Goal: Transaction & Acquisition: Subscribe to service/newsletter

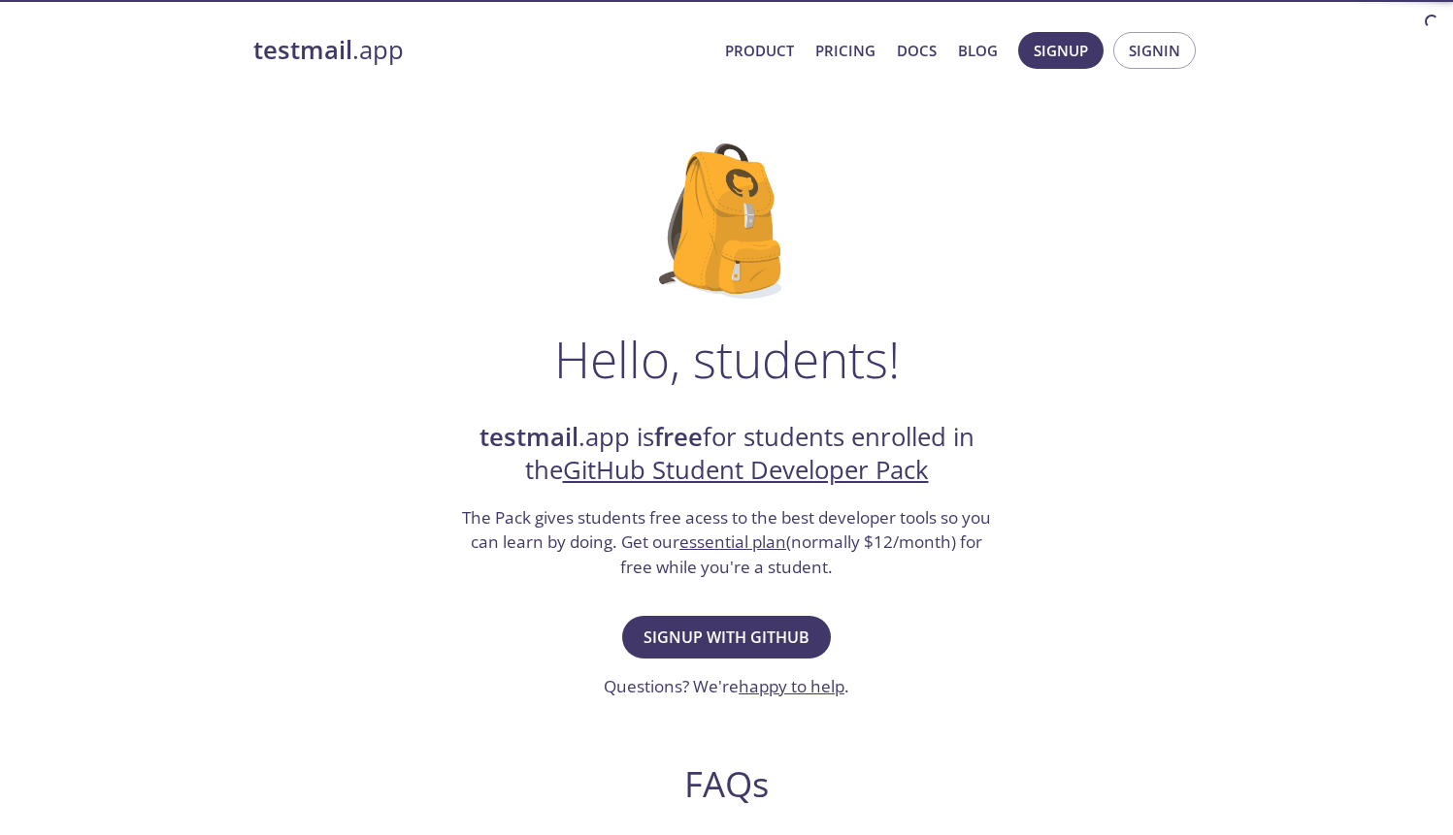
click at [795, 637] on span "Signup with GitHub" at bounding box center [726, 637] width 166 height 27
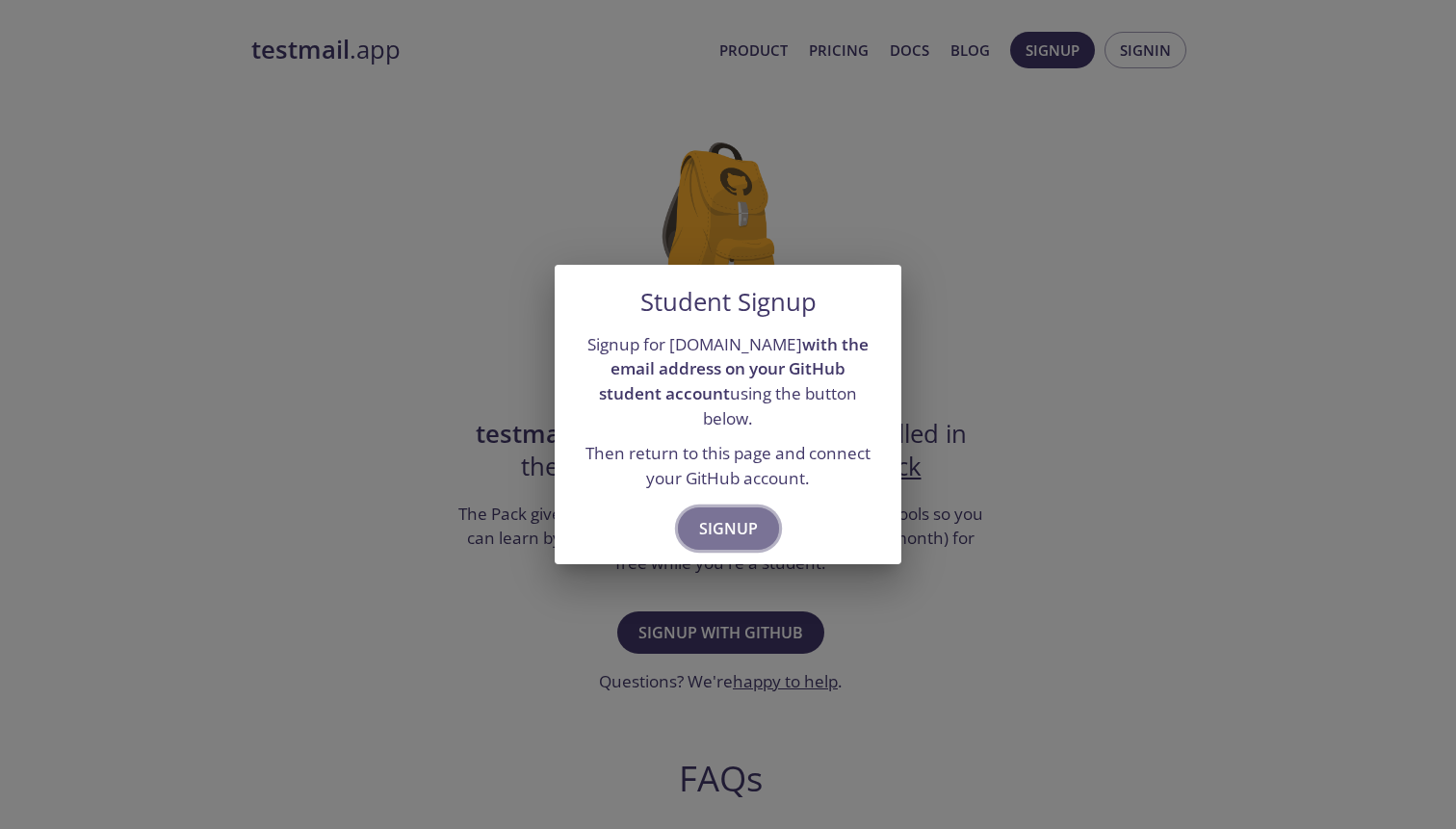
click at [728, 515] on span "Signup" at bounding box center [728, 528] width 59 height 27
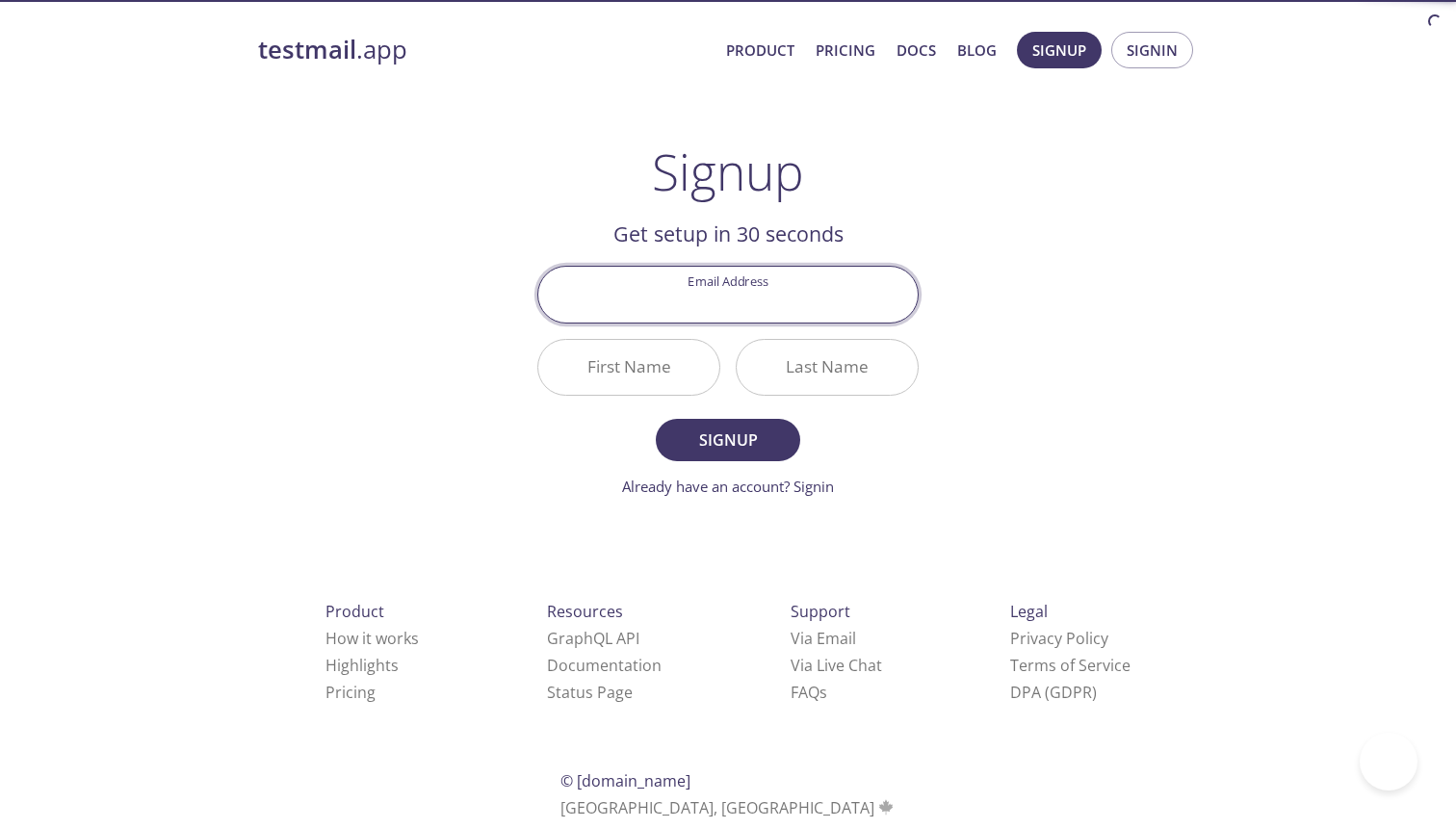
click at [773, 305] on input "Email Address" at bounding box center [728, 294] width 379 height 55
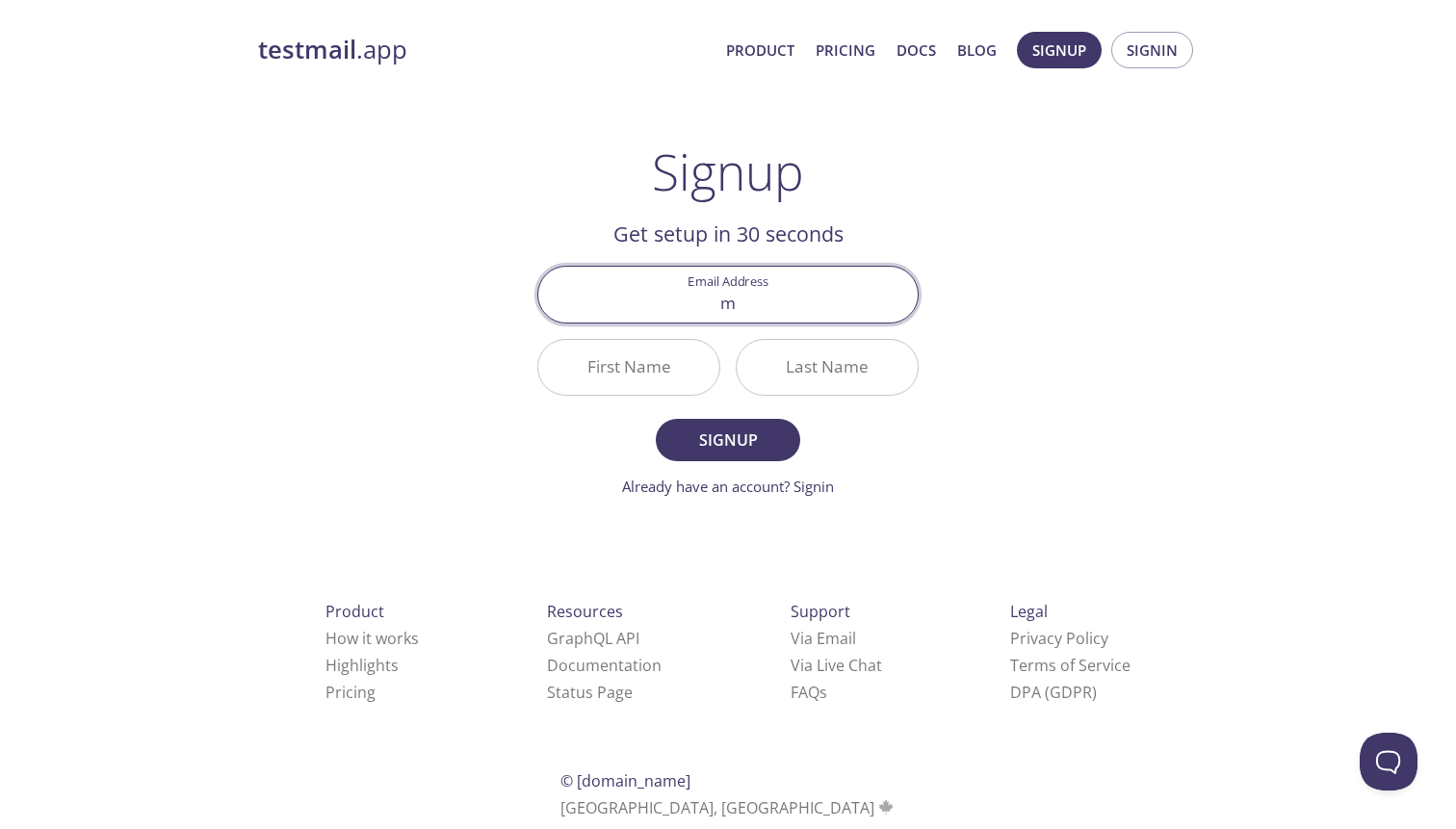
type input "[EMAIL_ADDRESS][DOMAIN_NAME]"
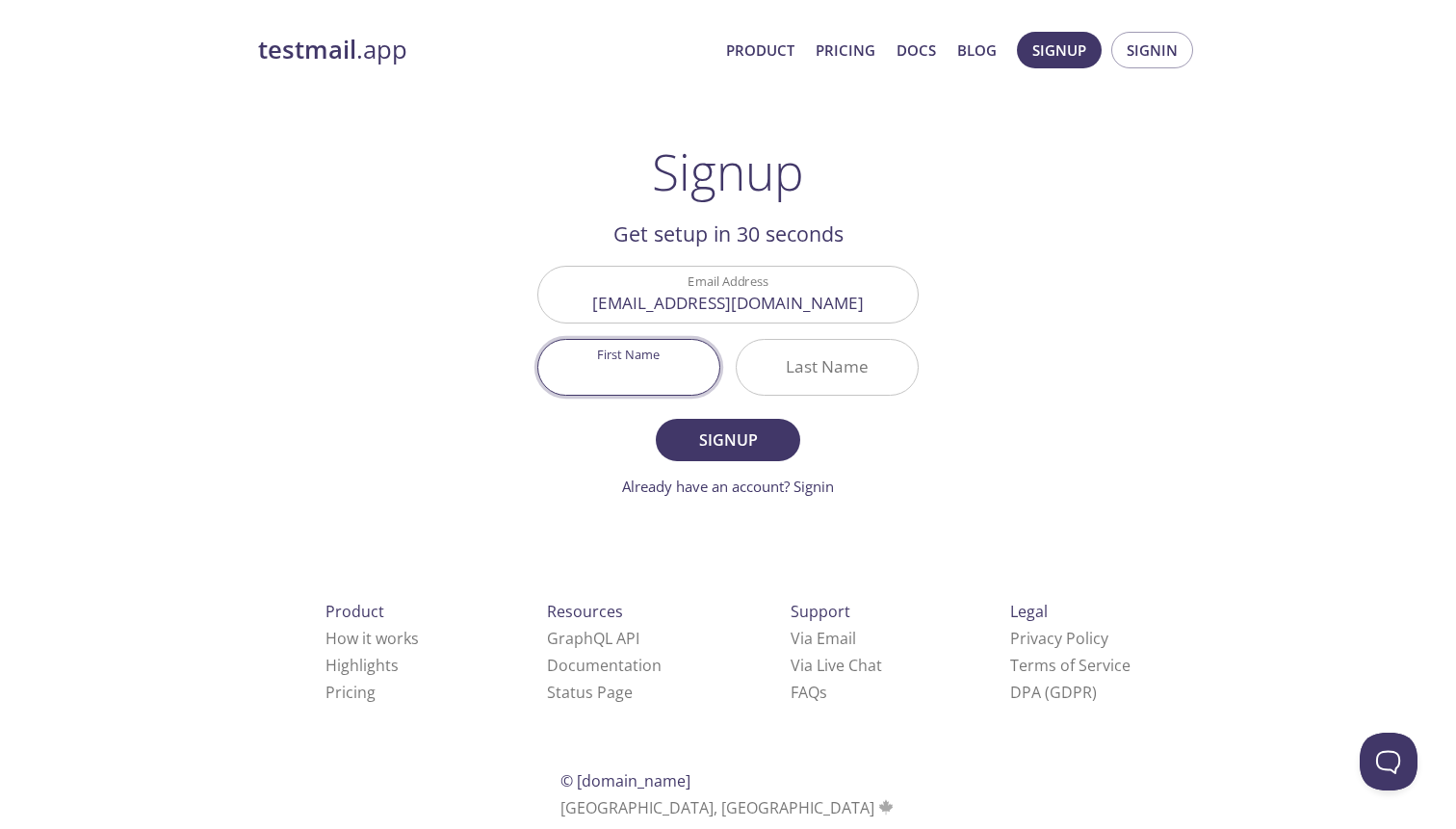
click at [679, 371] on input "First Name" at bounding box center [628, 367] width 181 height 55
type input "[PERSON_NAME]"
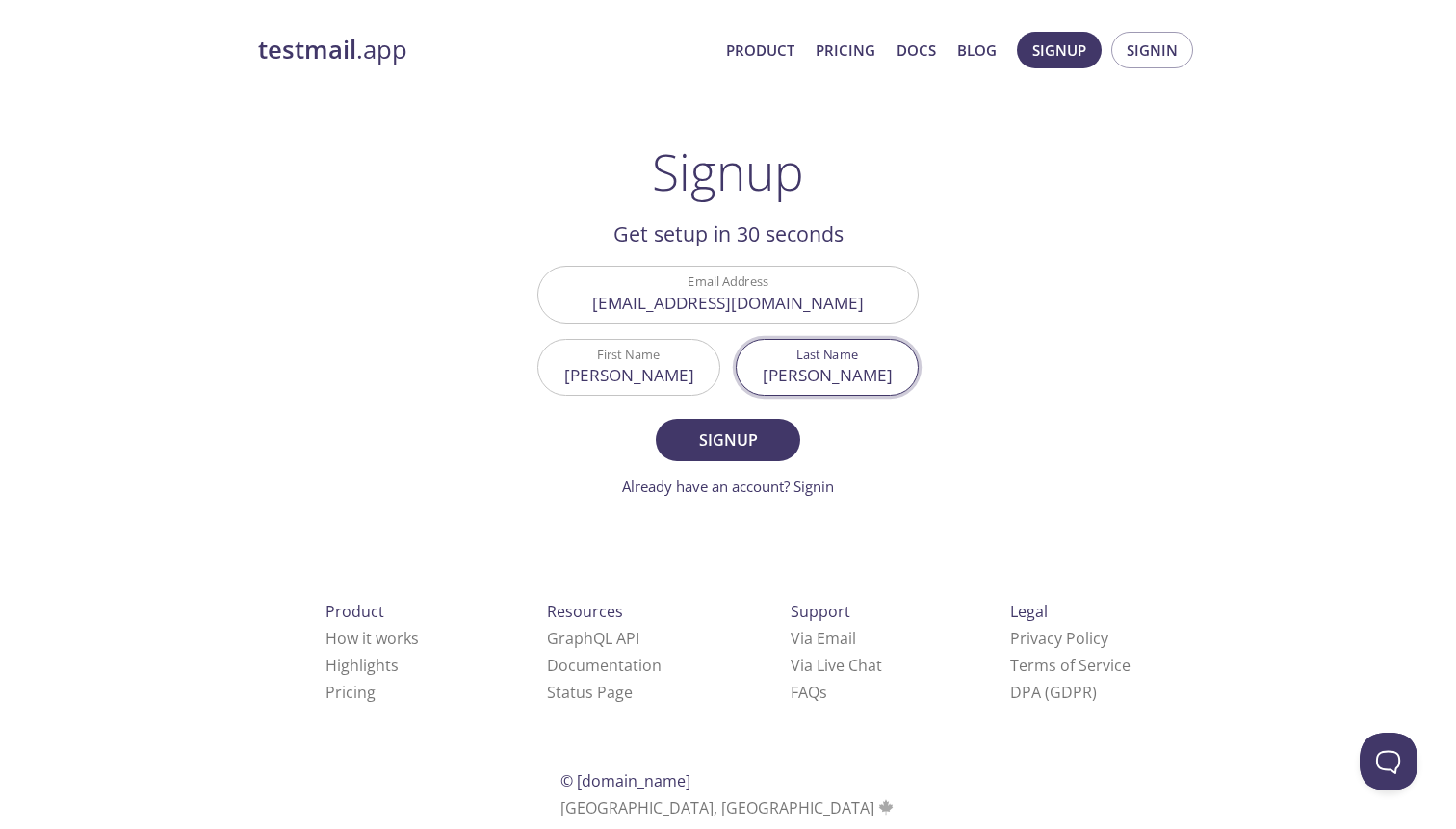
type input "[PERSON_NAME]"
click at [656, 419] on button "Signup" at bounding box center [728, 440] width 145 height 43
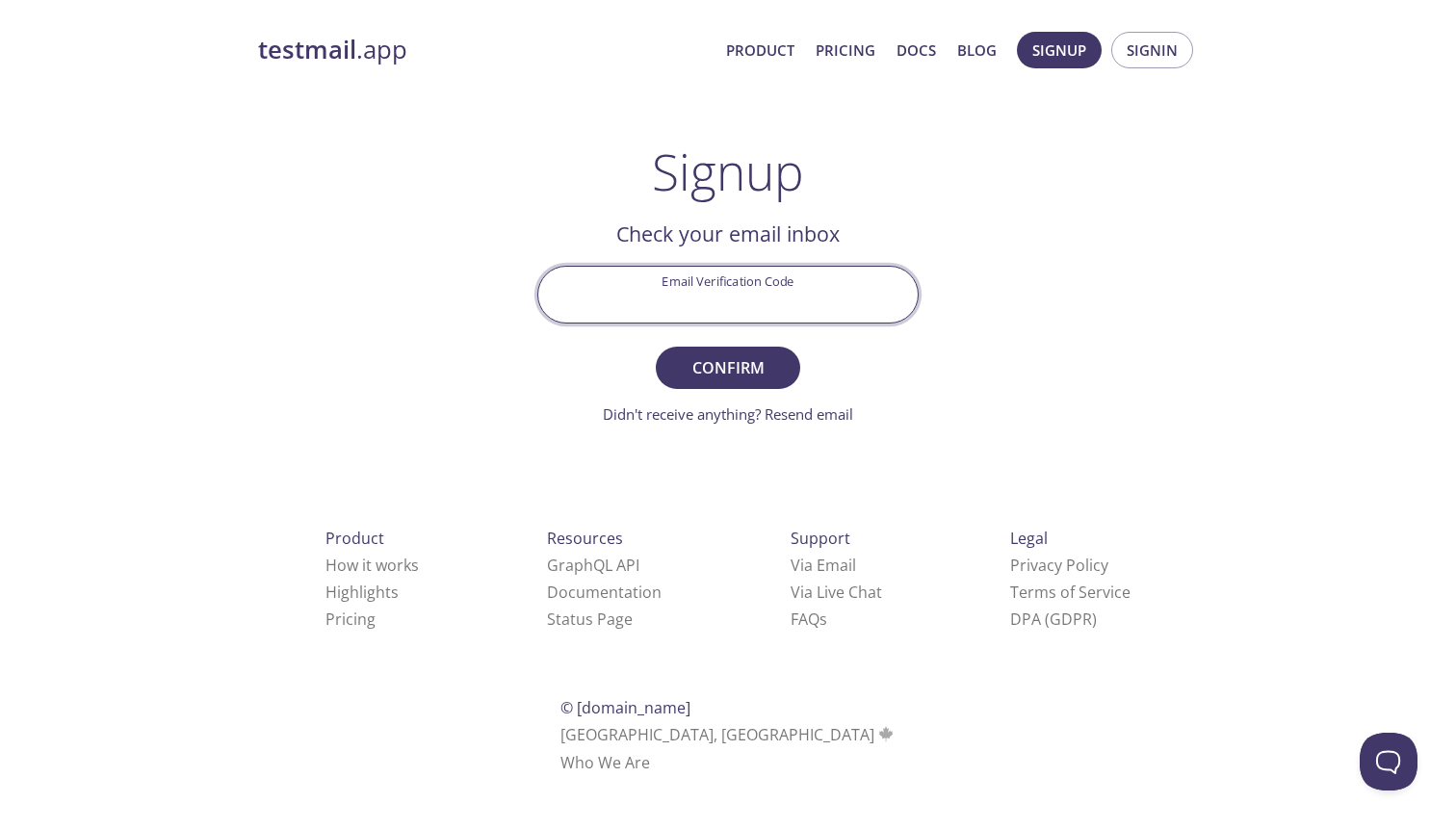
click at [800, 302] on input "Email Verification Code" at bounding box center [728, 294] width 379 height 55
paste input "6CKE6S7"
type input "6CKE6S7"
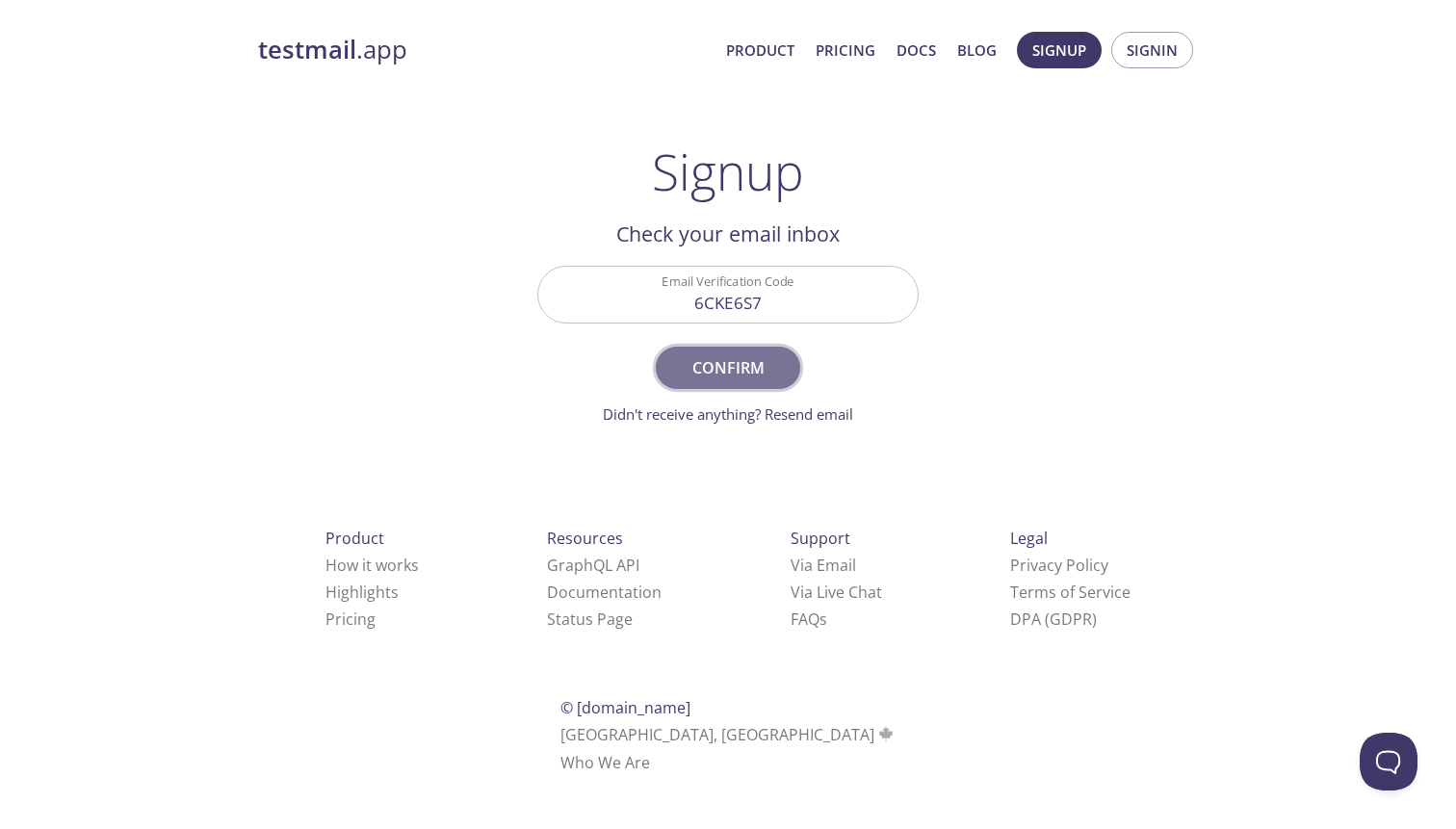
click at [759, 352] on button "Confirm" at bounding box center [728, 367] width 145 height 43
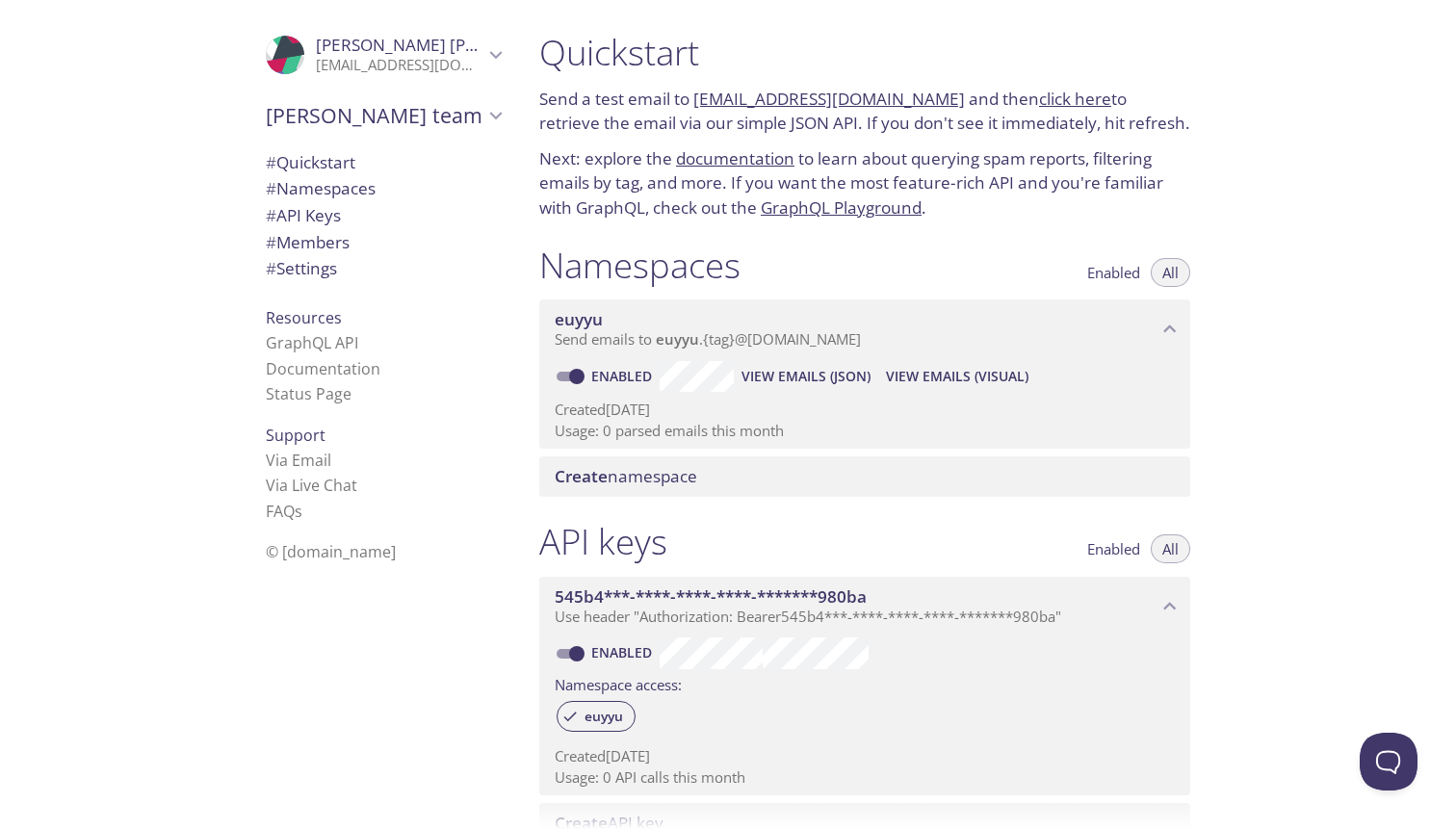
click at [310, 168] on span "# Quickstart" at bounding box center [311, 162] width 89 height 22
click at [1077, 102] on link "click here" at bounding box center [1075, 98] width 72 height 22
click at [693, 97] on p "Send a test email to [EMAIL_ADDRESS][DOMAIN_NAME] and then click here to retrie…" at bounding box center [864, 110] width 651 height 49
copy link "[EMAIL_ADDRESS][DOMAIN_NAME]"
click at [919, 373] on span "View Emails (Visual)" at bounding box center [958, 376] width 143 height 23
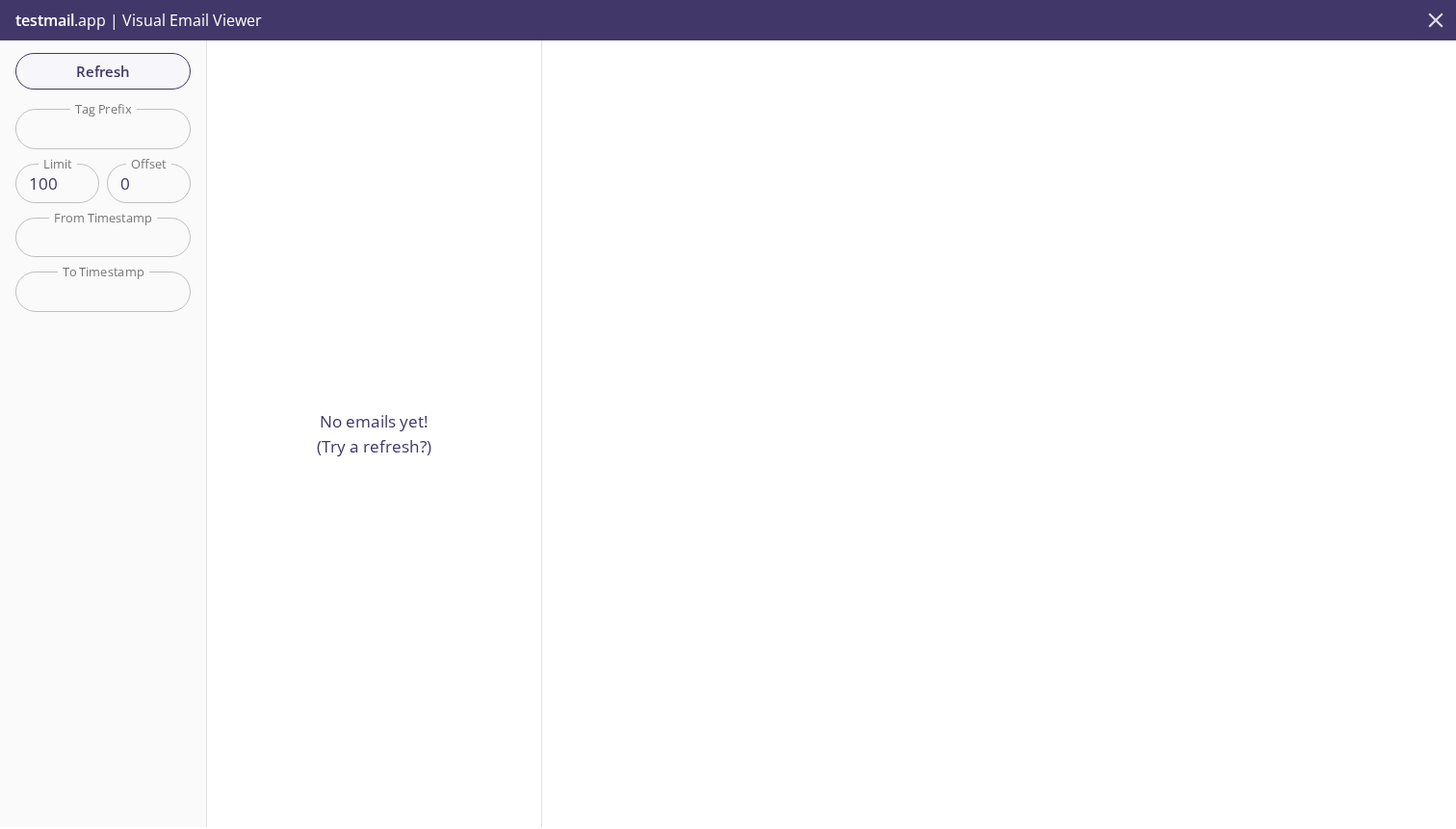
click at [1450, 33] on button "close" at bounding box center [1435, 20] width 41 height 41
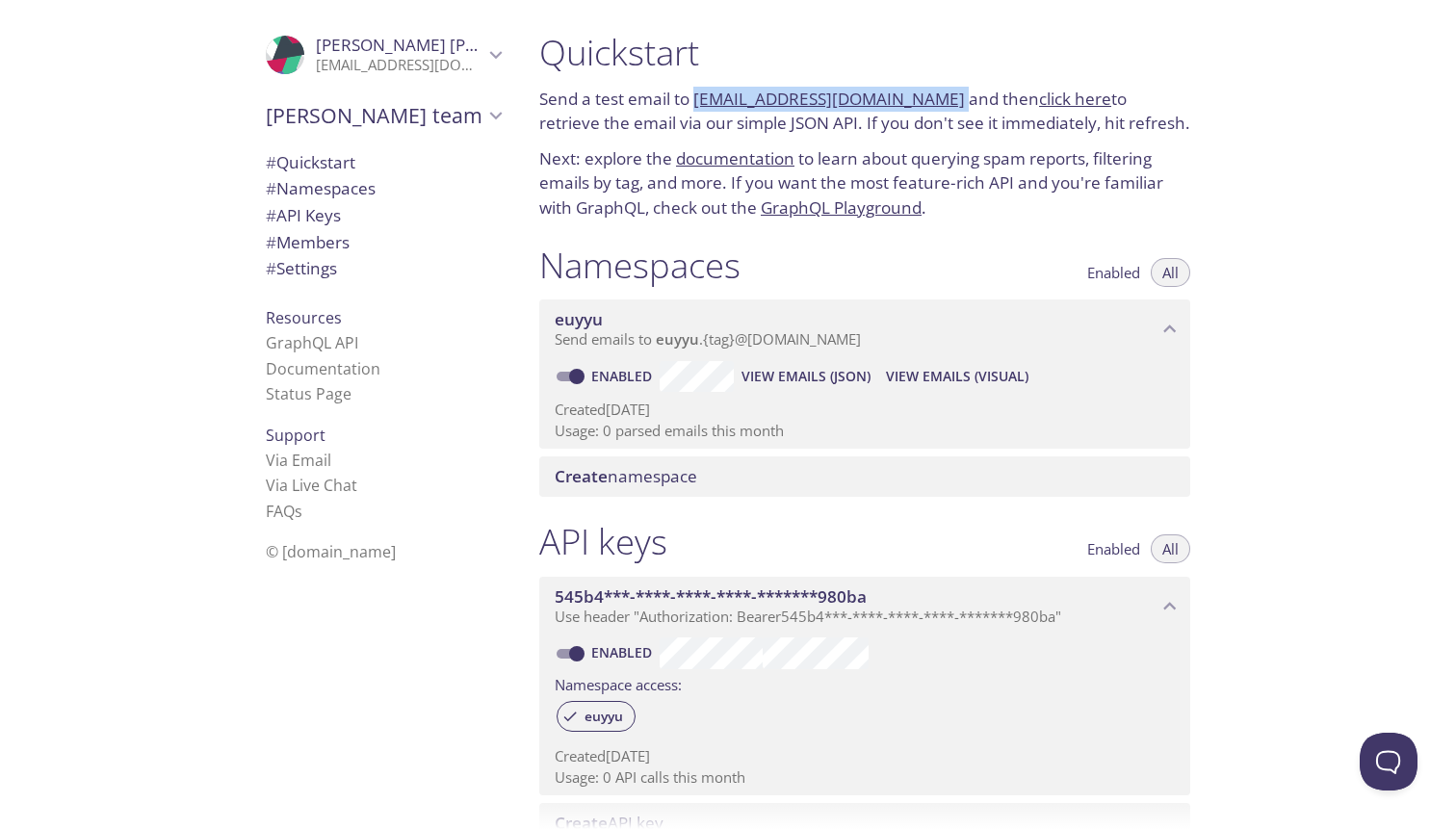
drag, startPoint x: 937, startPoint y: 103, endPoint x: 695, endPoint y: 101, distance: 242.0
click at [695, 101] on p "Send a test email to [EMAIL_ADDRESS][DOMAIN_NAME] and then click here to retrie…" at bounding box center [864, 110] width 651 height 49
copy p "[EMAIL_ADDRESS][DOMAIN_NAME]"
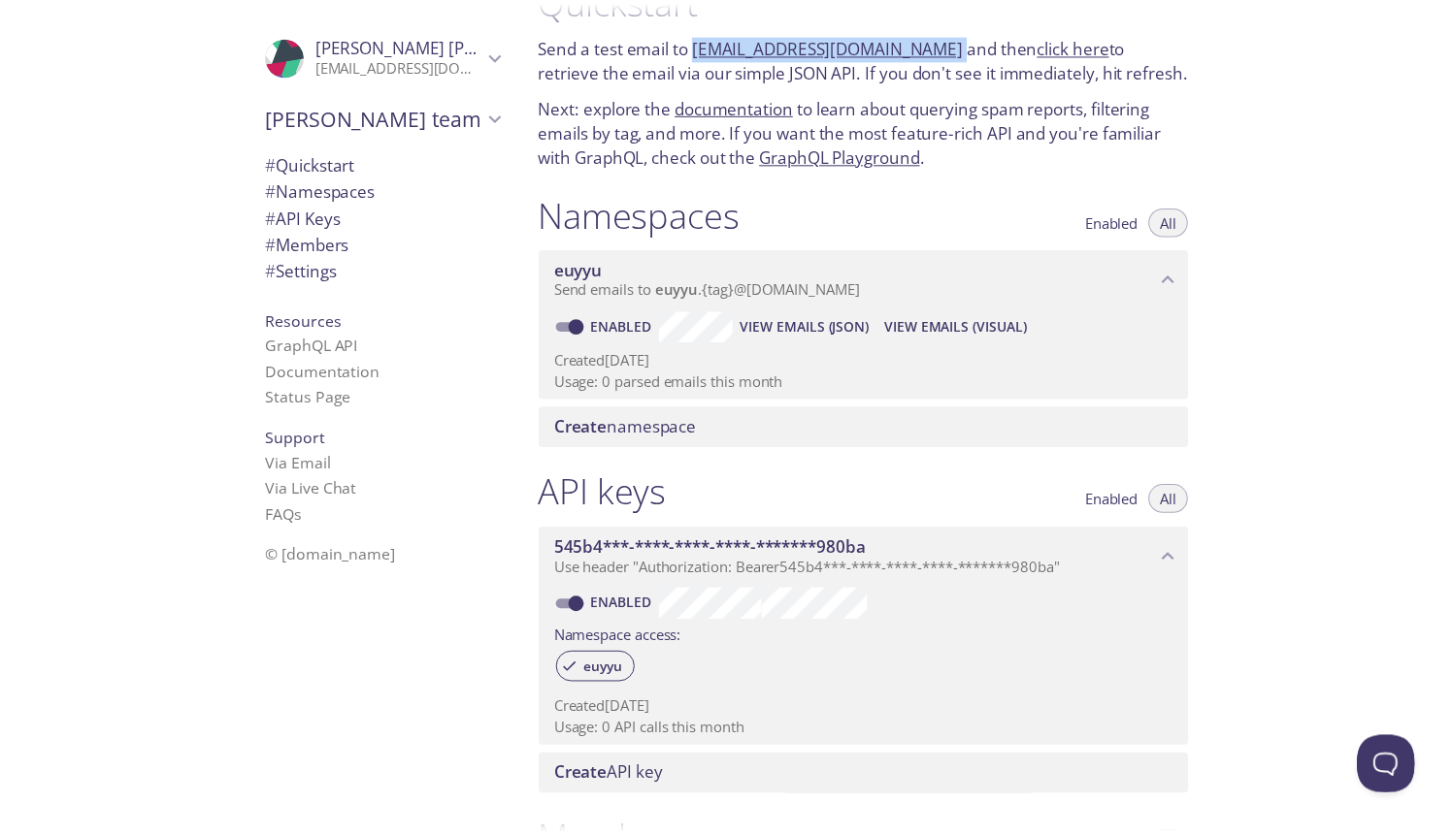
scroll to position [64, 0]
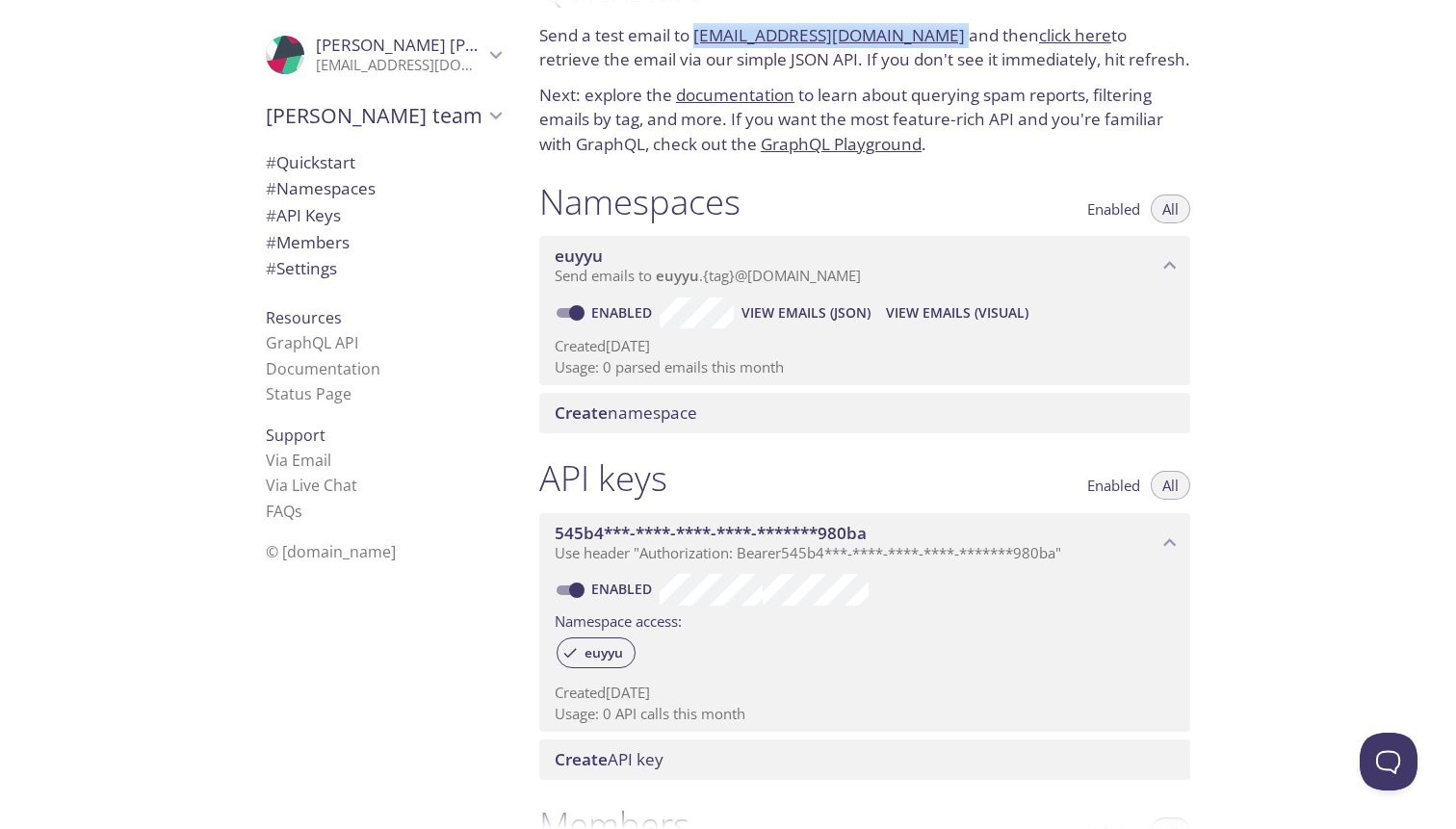
click at [998, 307] on span "View Emails (Visual)" at bounding box center [958, 313] width 143 height 23
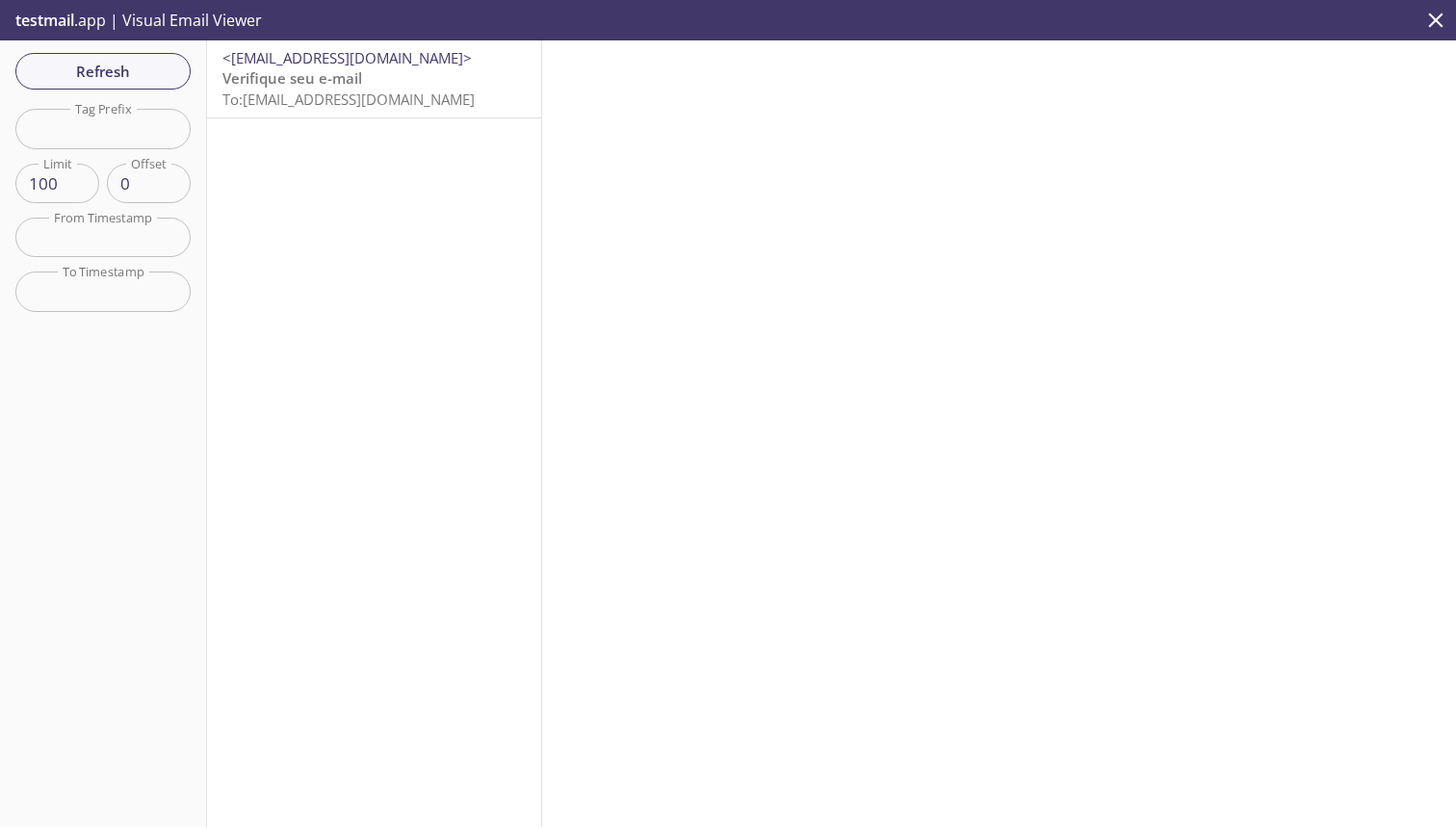
click at [365, 108] on span "To: [EMAIL_ADDRESS][DOMAIN_NAME]" at bounding box center [348, 98] width 252 height 19
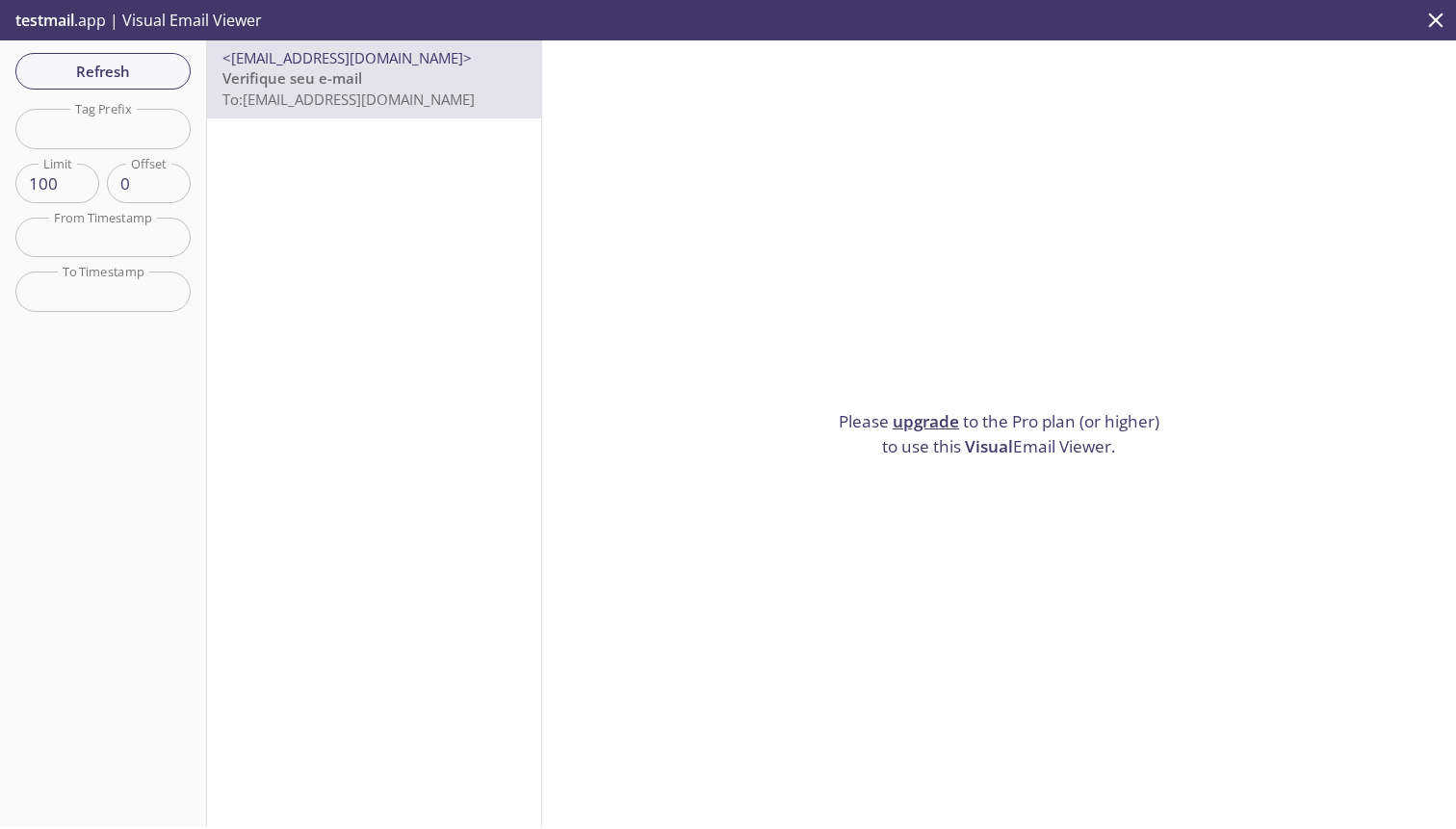
click at [941, 410] on link "upgrade" at bounding box center [925, 421] width 66 height 22
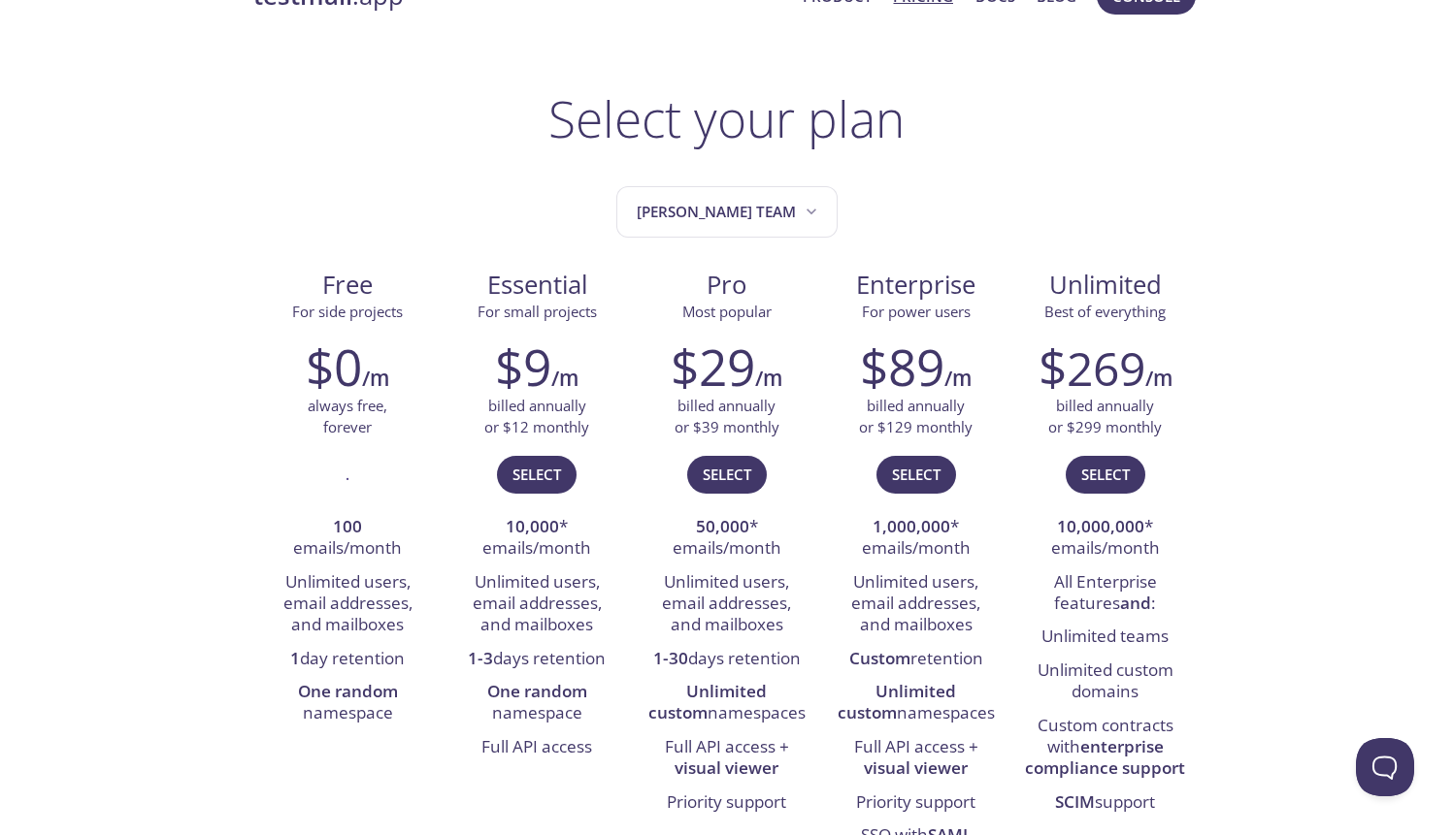
scroll to position [56, 0]
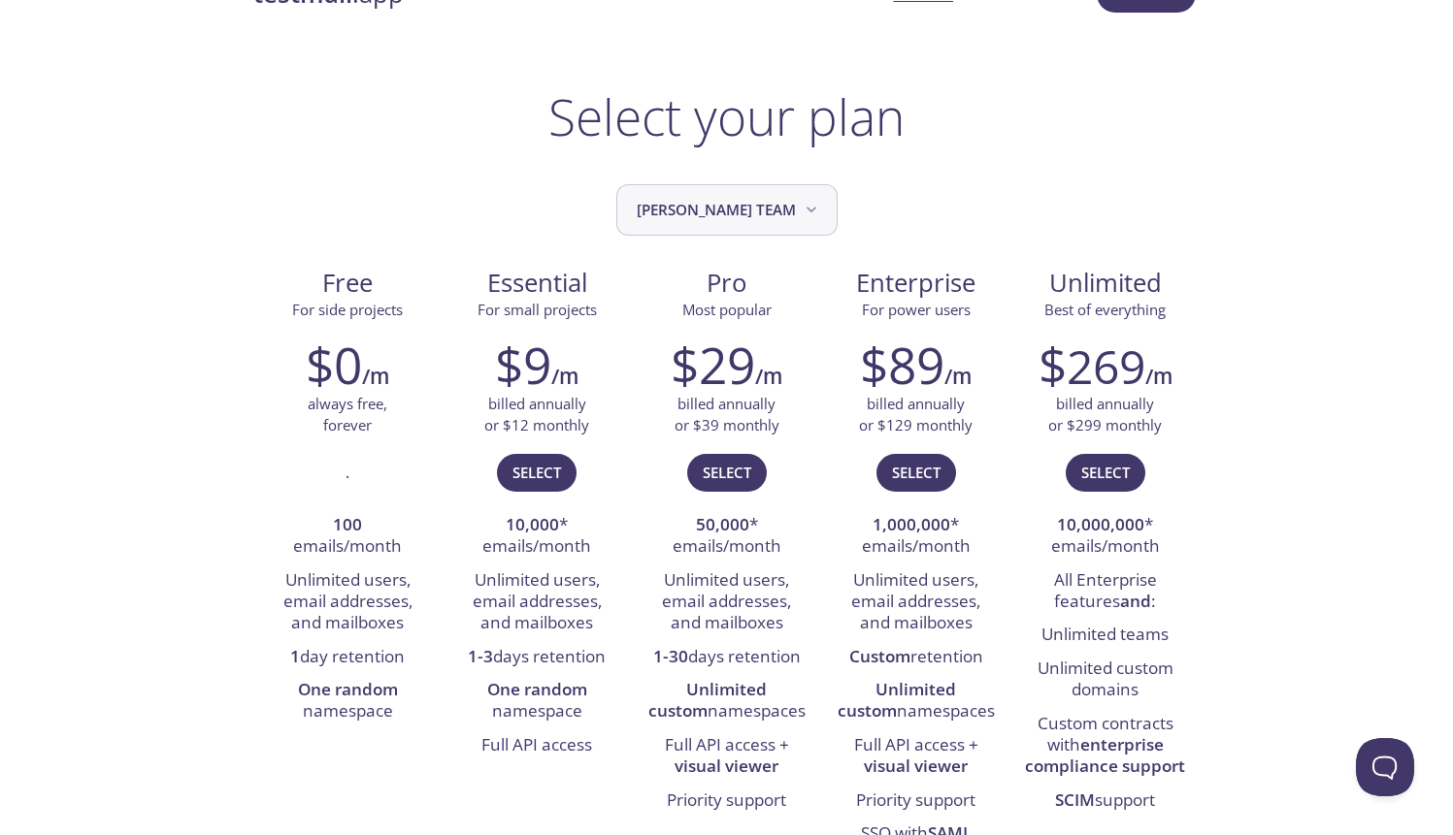
click at [722, 221] on span "[PERSON_NAME] team" at bounding box center [729, 210] width 184 height 26
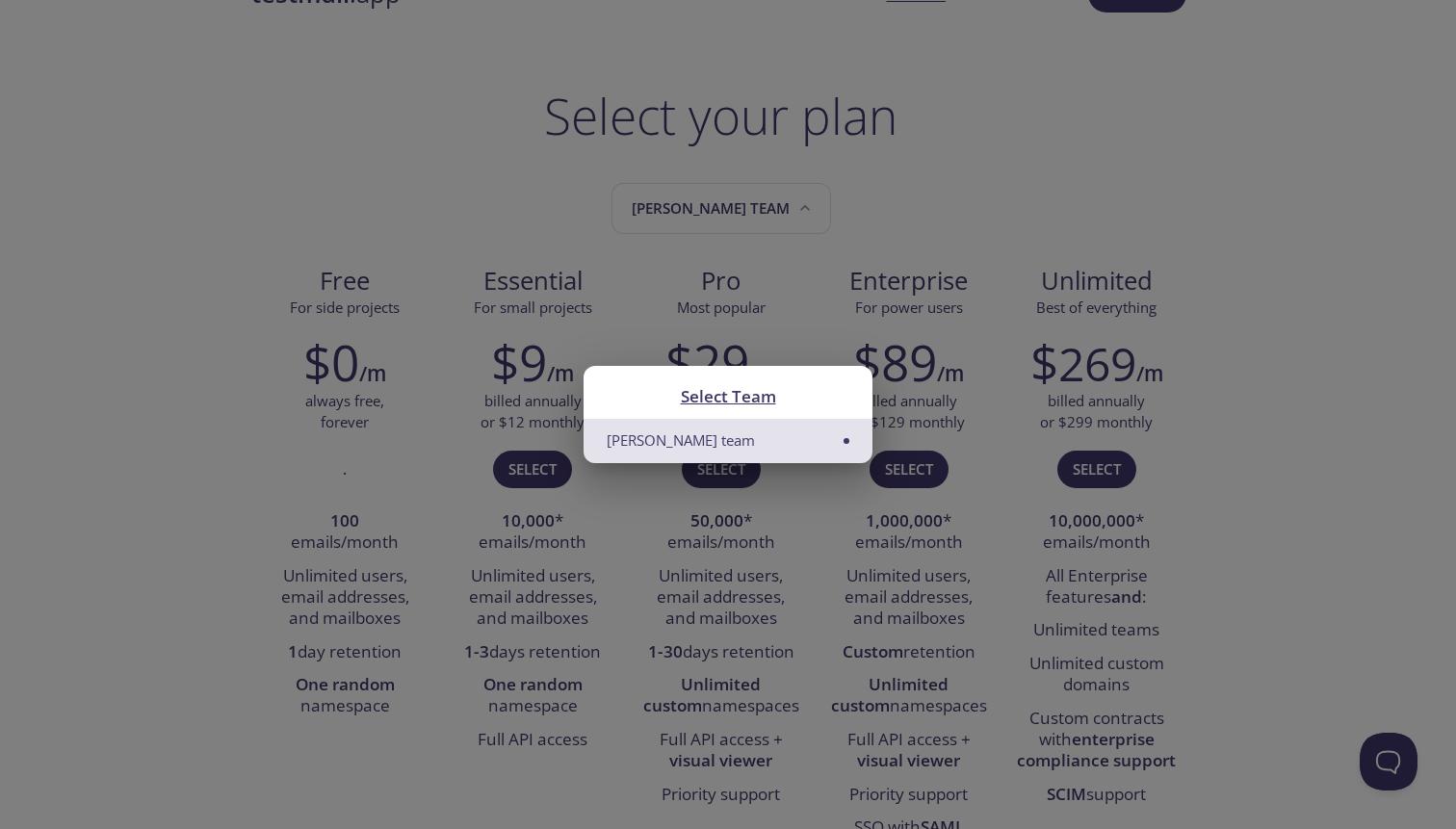
click at [717, 219] on div "Select Team Matheus's team" at bounding box center [728, 414] width 1456 height 829
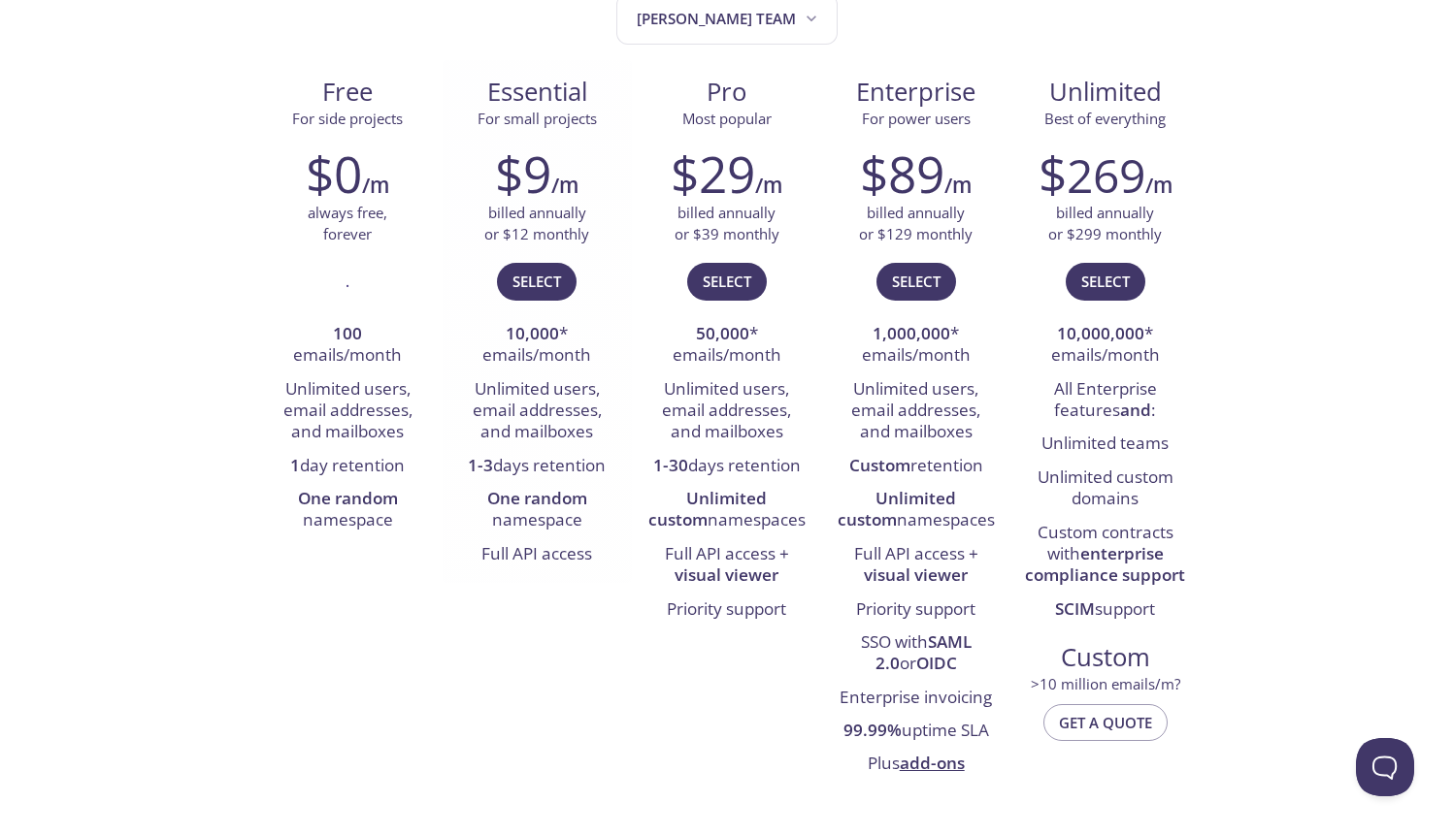
scroll to position [251, 0]
